Goal: Use online tool/utility: Use online tool/utility

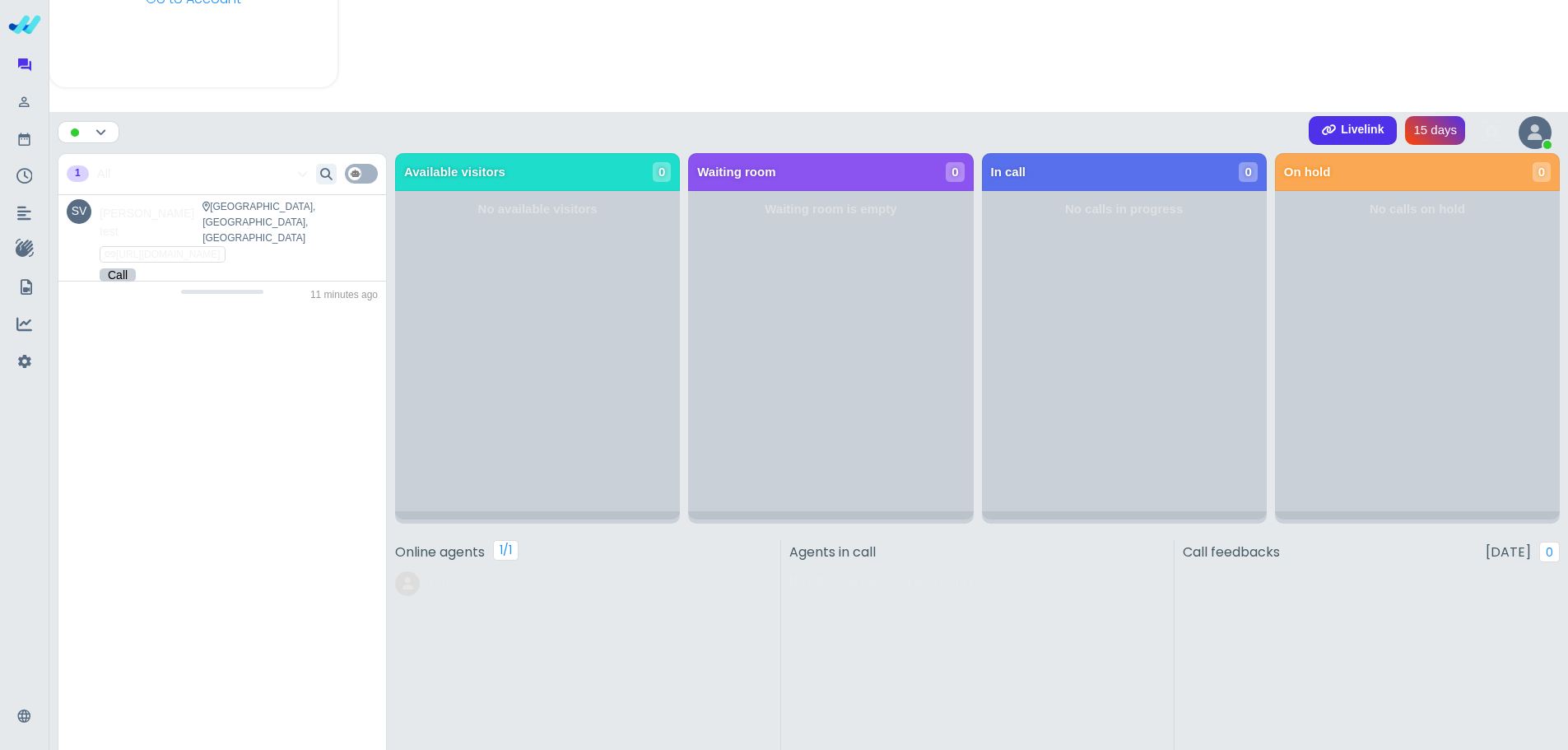
scroll to position [552, 0]
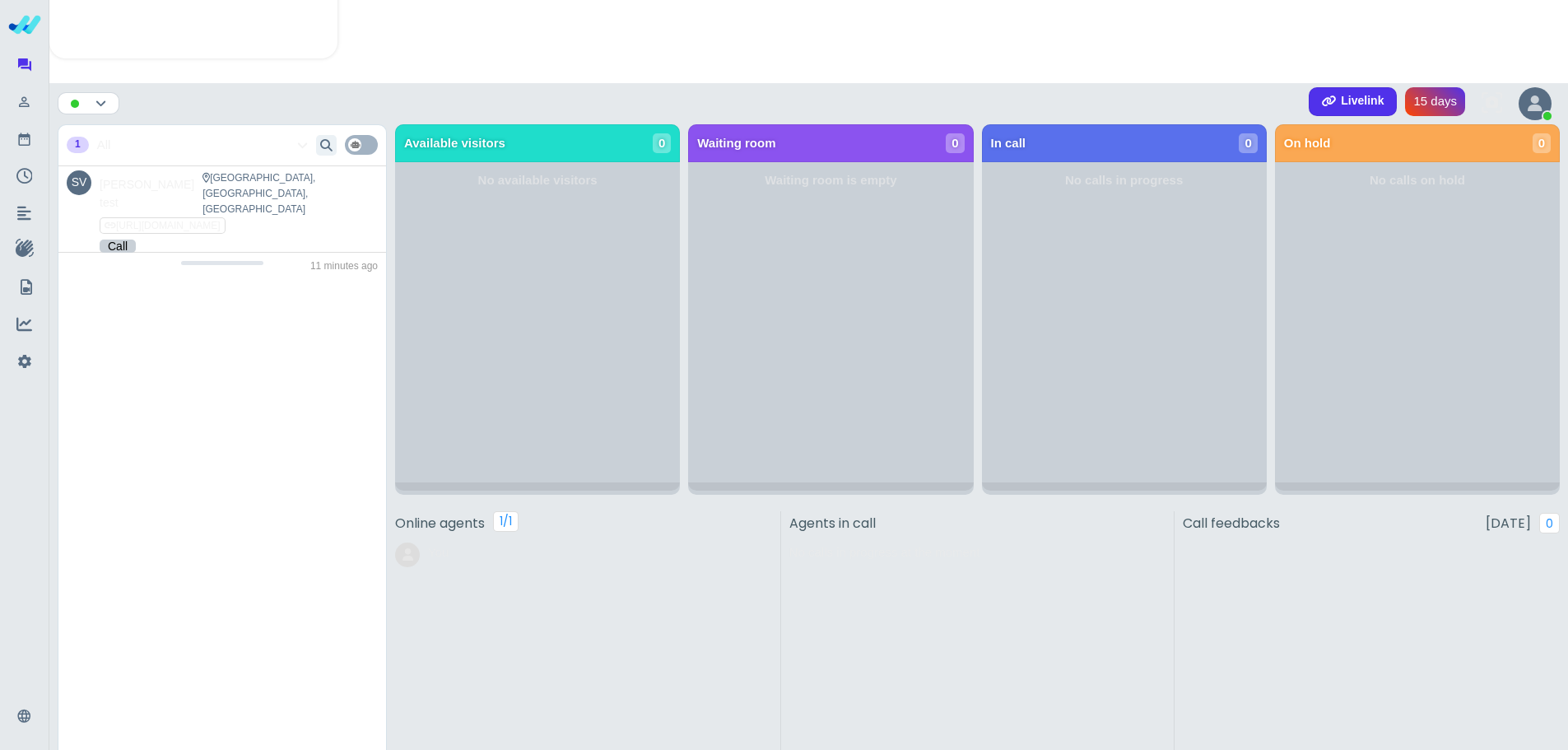
click at [1339, 108] on div "Livelink" at bounding box center [1353, 101] width 88 height 29
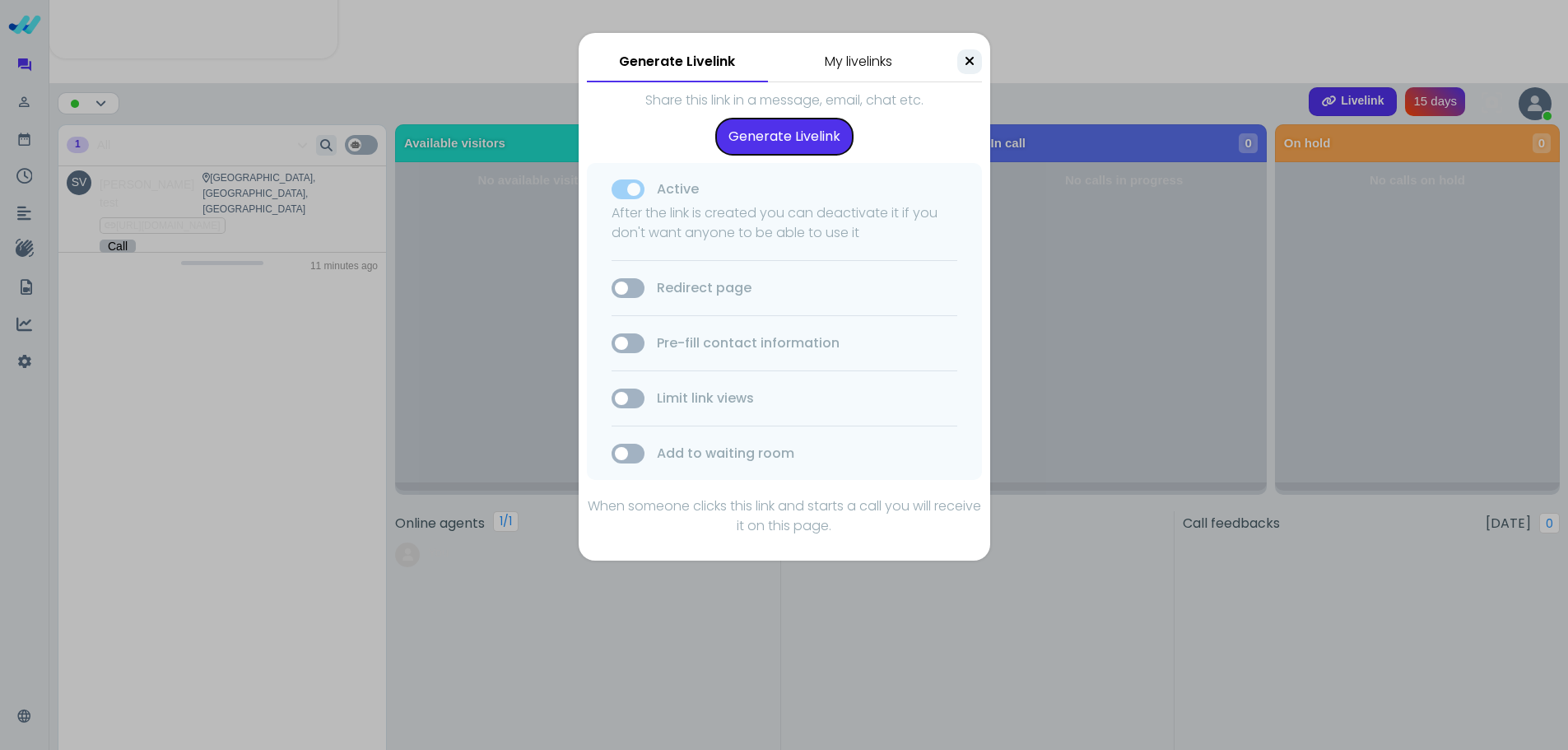
click at [841, 142] on button "Generate Livelink" at bounding box center [784, 137] width 137 height 36
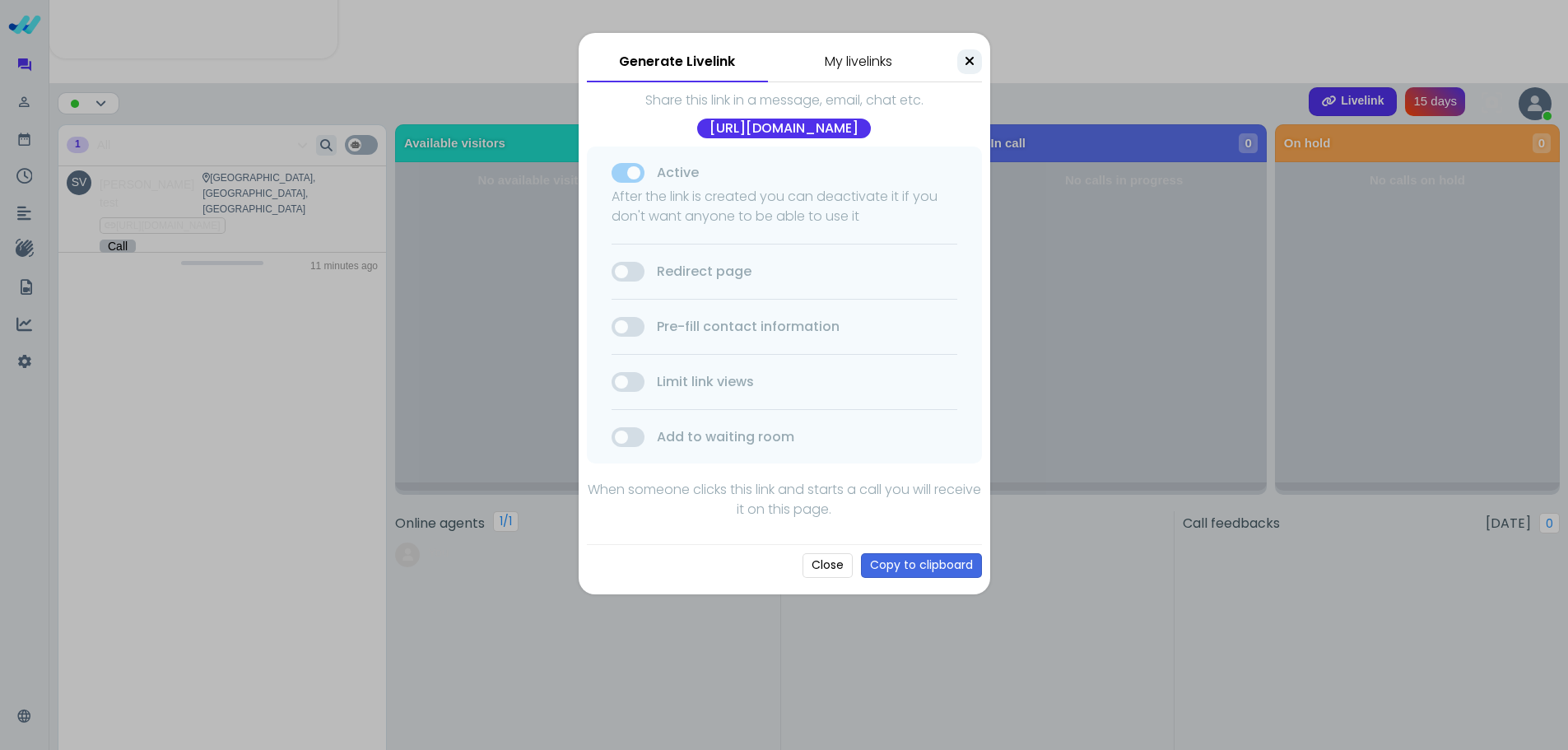
click at [971, 59] on icon at bounding box center [970, 61] width 10 height 13
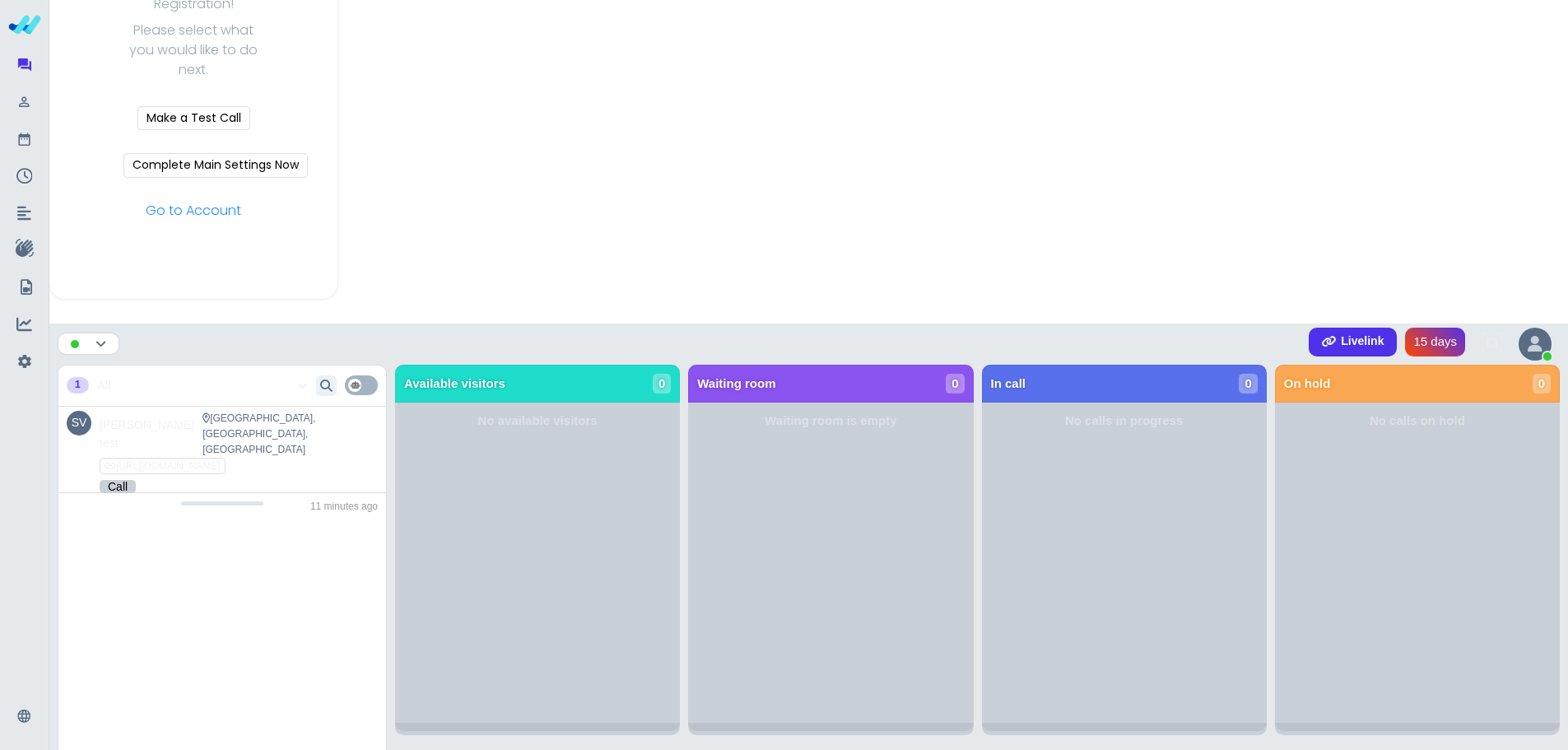
scroll to position [223, 0]
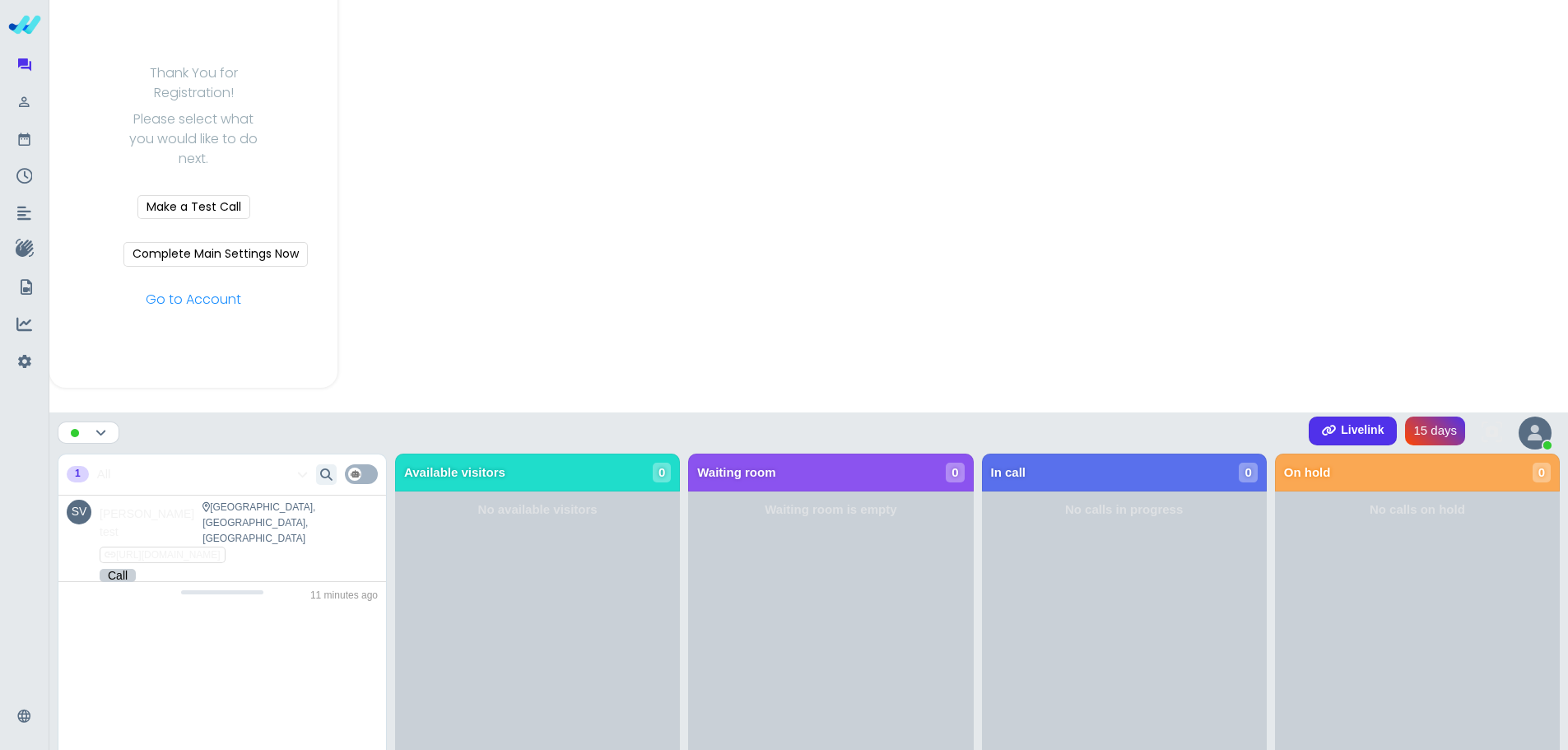
click at [1341, 424] on b "Livelink" at bounding box center [1362, 431] width 43 height 15
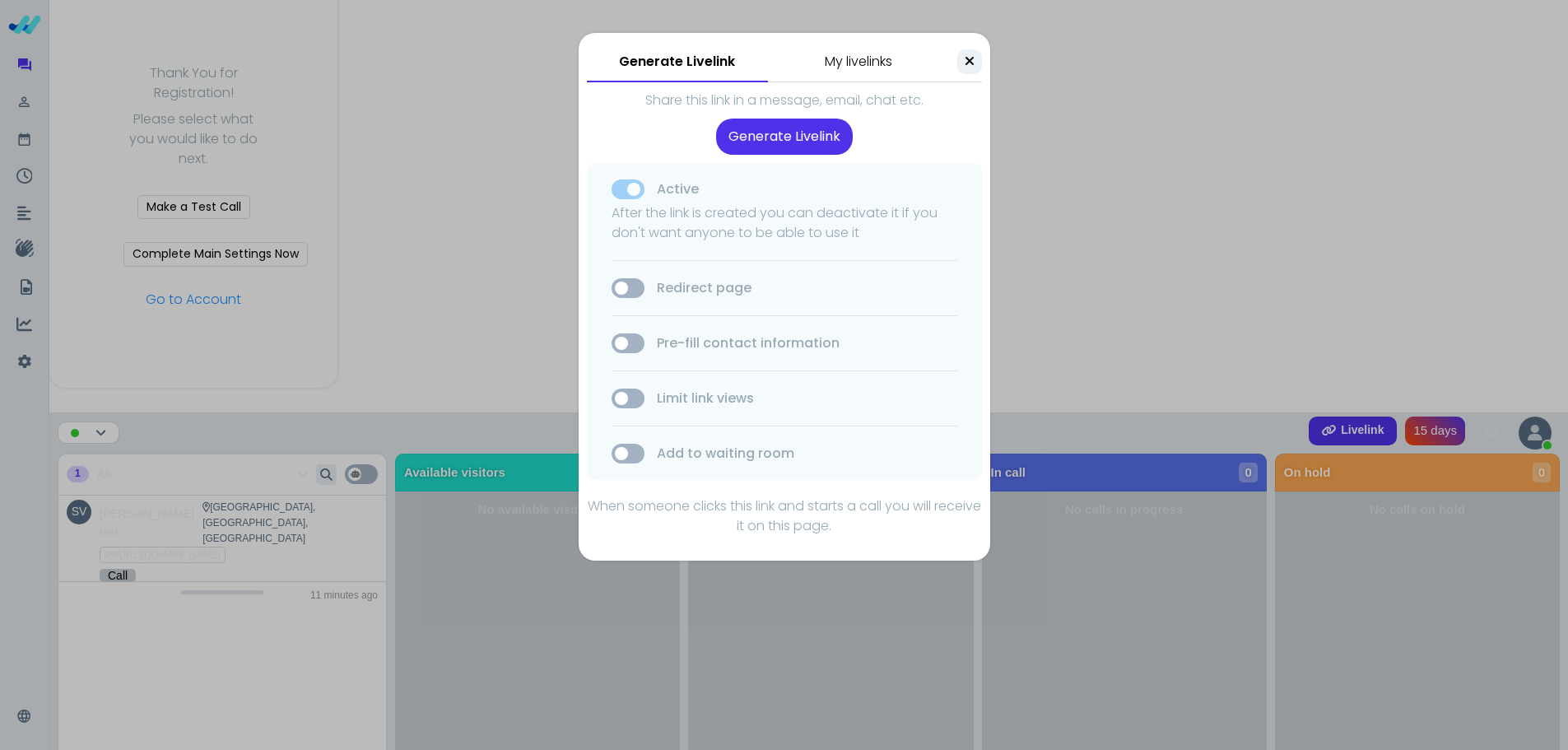
click at [974, 59] on button at bounding box center [970, 62] width 24 height 24
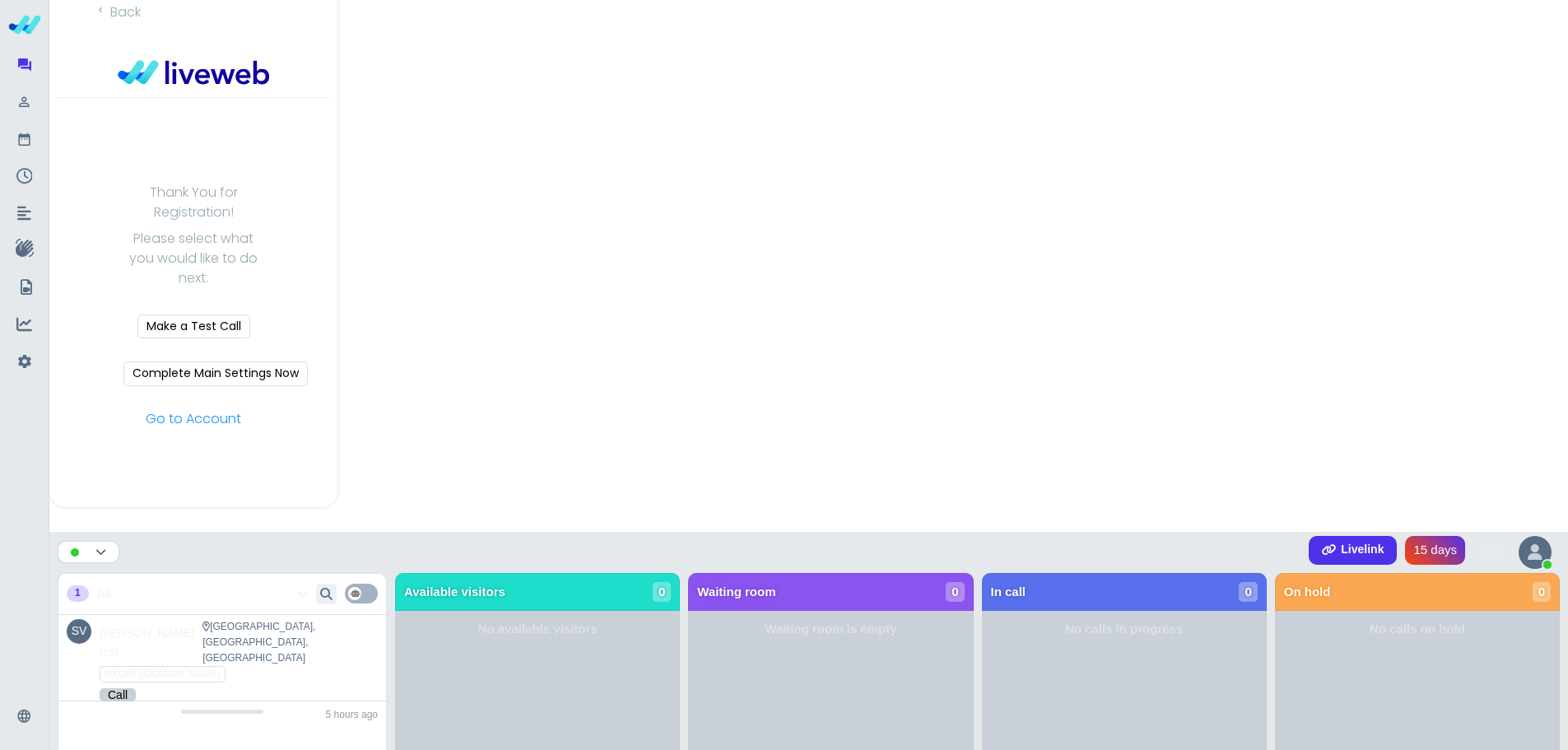
scroll to position [0, 0]
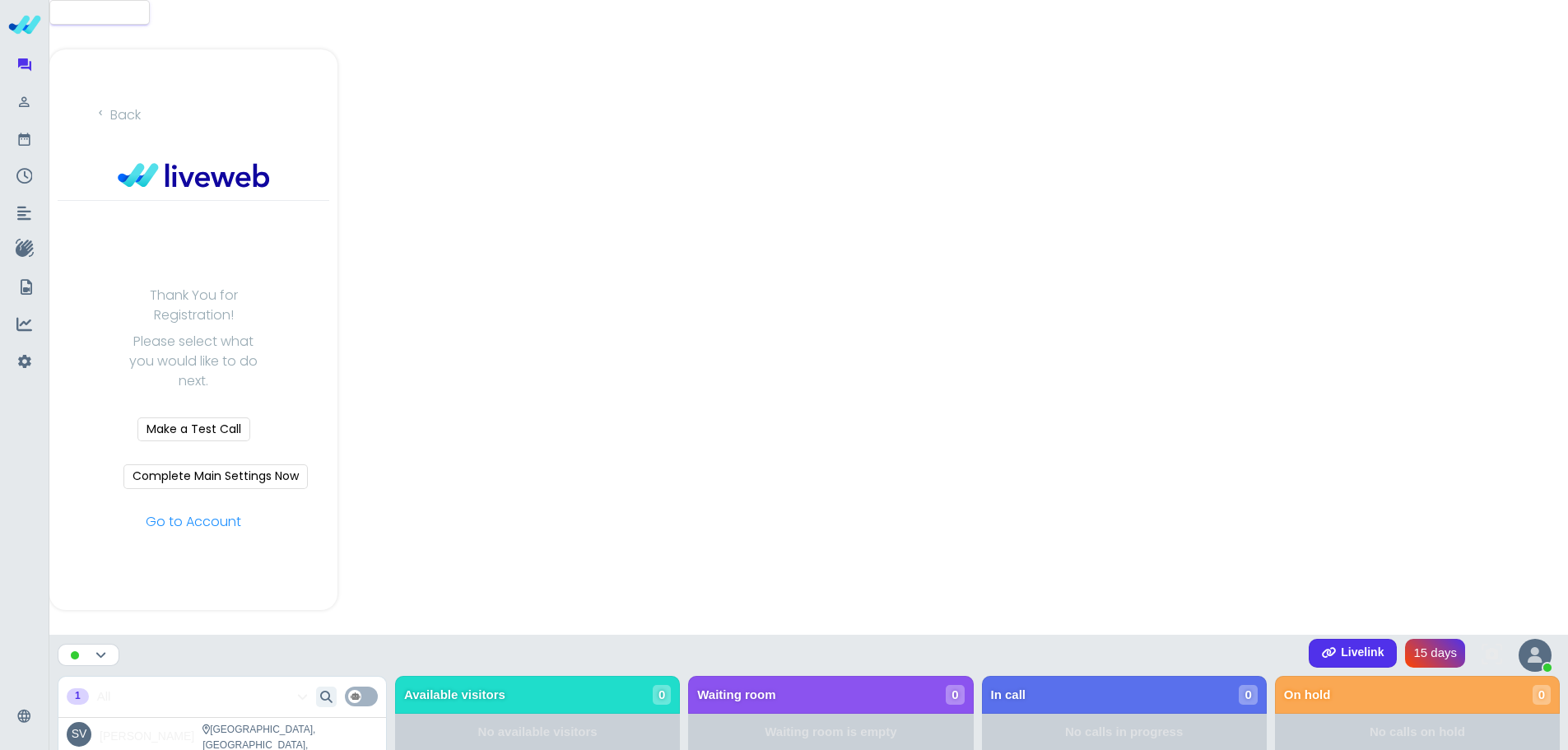
click at [1548, 645] on div at bounding box center [1534, 655] width 33 height 33
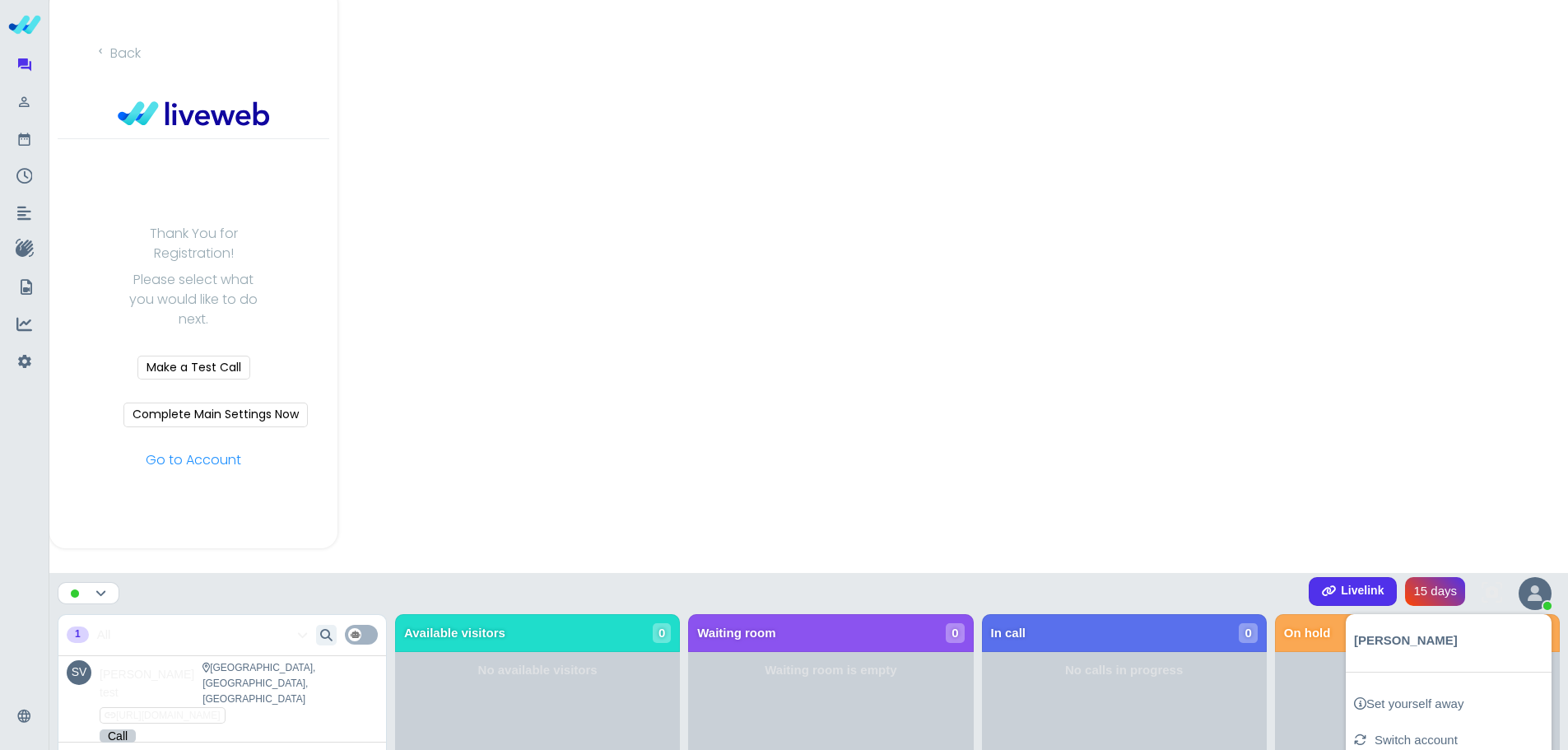
scroll to position [329, 0]
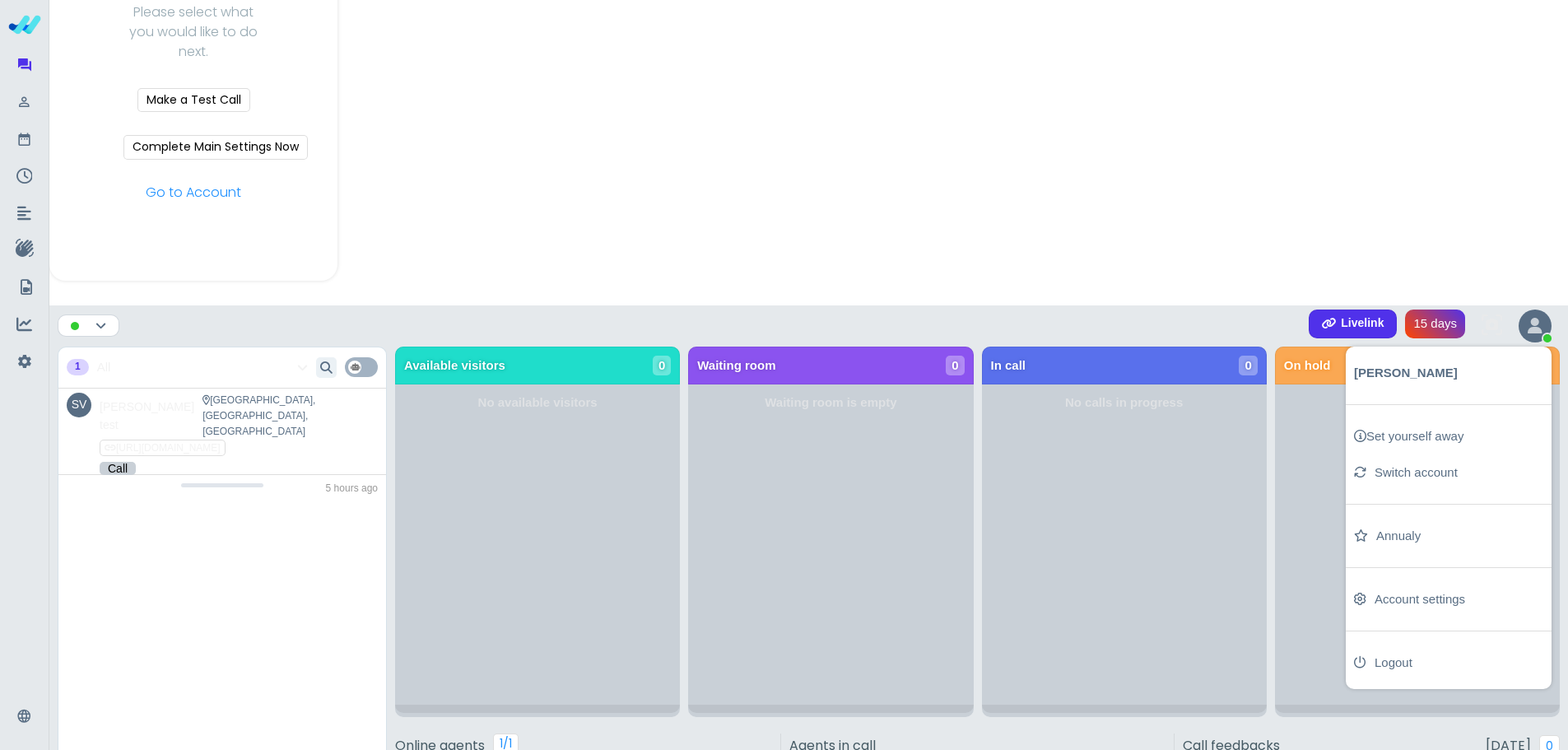
click at [924, 289] on div "Launch modal Back Thank You for Registration! Please select what you would like…" at bounding box center [809, 363] width 1518 height 1385
click at [1545, 323] on div at bounding box center [1534, 325] width 33 height 33
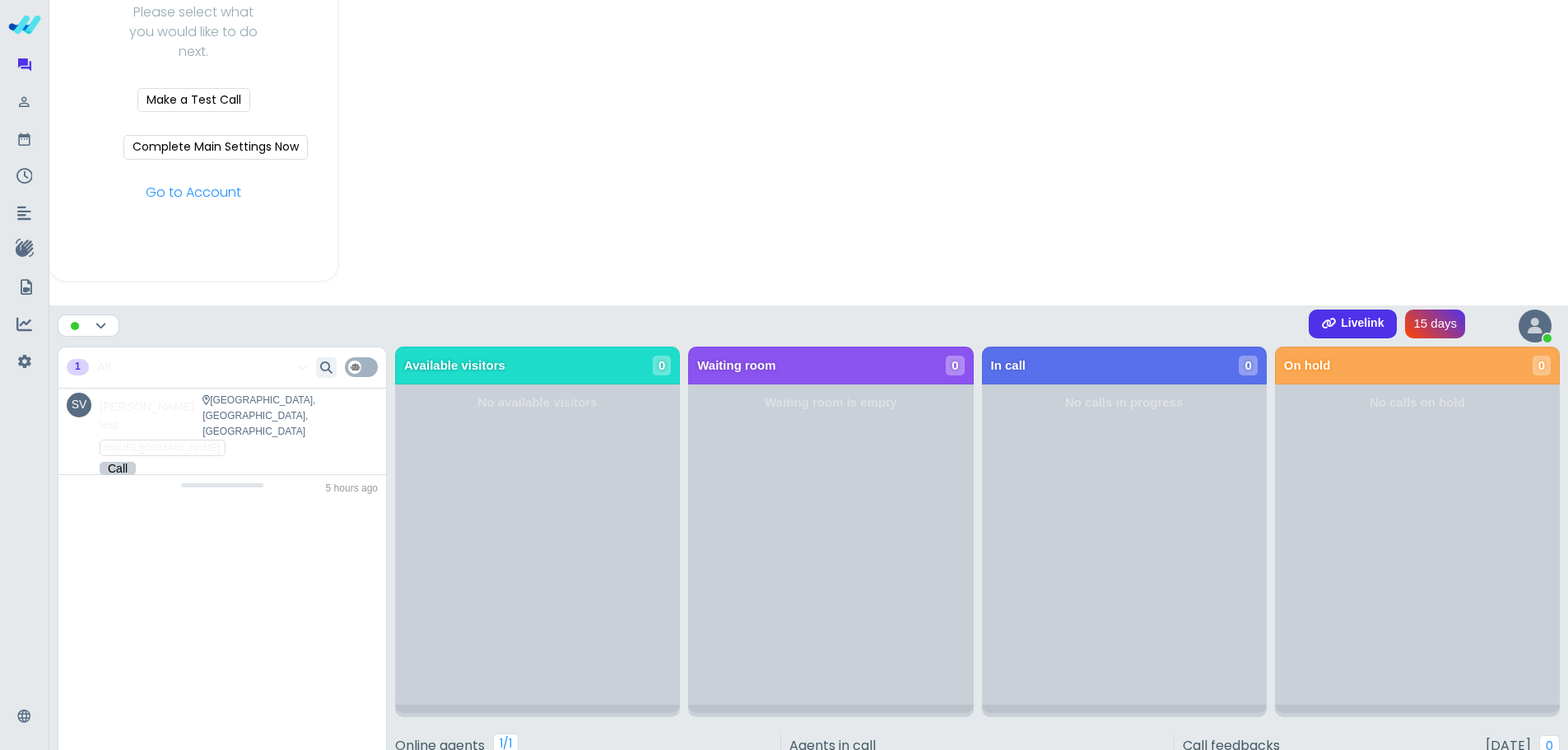
click at [108, 318] on div at bounding box center [89, 325] width 62 height 22
click at [102, 323] on icon at bounding box center [100, 325] width 10 height 12
click at [100, 324] on icon at bounding box center [100, 325] width 10 height 12
